Goal: Transaction & Acquisition: Purchase product/service

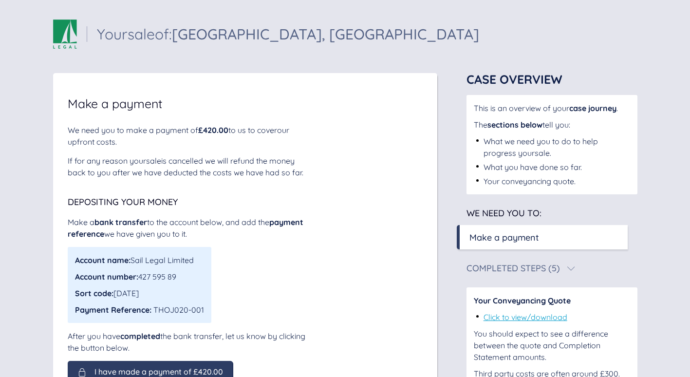
scroll to position [55, 0]
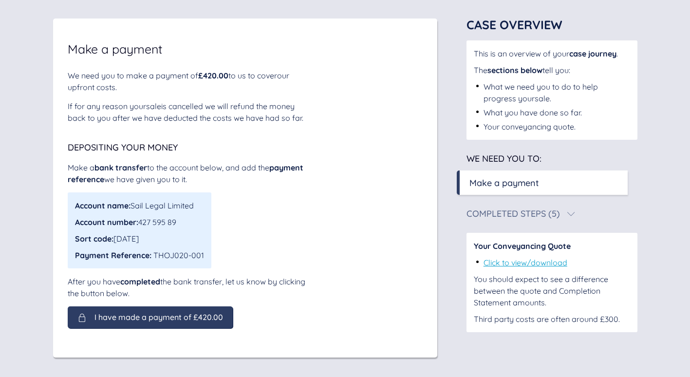
click at [498, 185] on div "Make a payment" at bounding box center [504, 182] width 70 height 13
click at [520, 179] on div "Make a payment" at bounding box center [504, 182] width 70 height 13
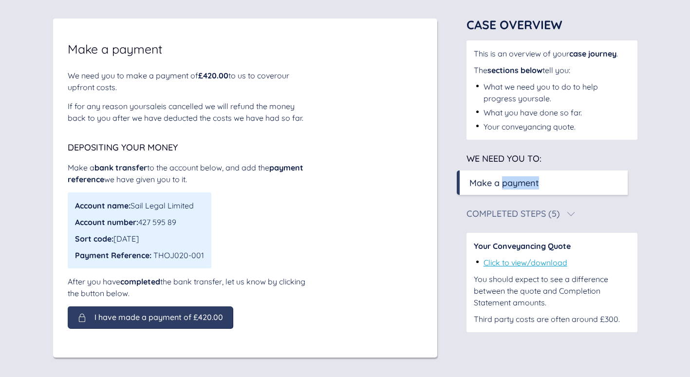
click at [520, 179] on div "Make a payment" at bounding box center [504, 182] width 70 height 13
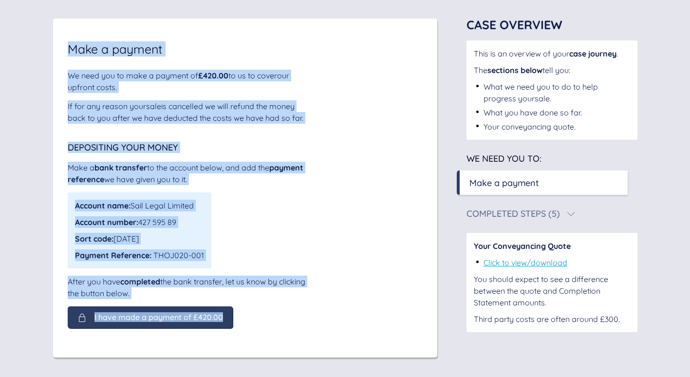
copy div "Make a payment We need you to make a payment of £420.00 to us to cover our upfr…"
drag, startPoint x: 295, startPoint y: 328, endPoint x: 61, endPoint y: 45, distance: 366.9
click at [61, 45] on div "Make a payment We need you to make a payment of £420.00 to us to cover our upfr…" at bounding box center [245, 188] width 384 height 339
click at [361, 125] on div "We need you to make a payment of £420.00 to us to cover our upfront costs . If …" at bounding box center [245, 199] width 355 height 259
